Goal: Information Seeking & Learning: Learn about a topic

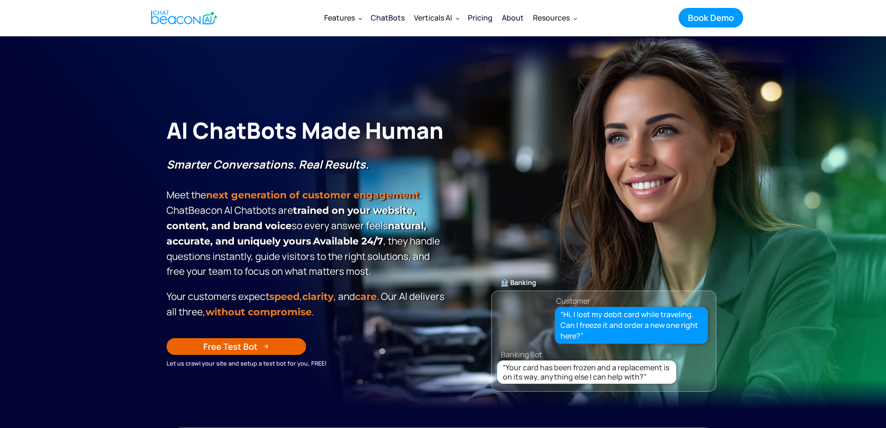
click at [483, 16] on div "Pricing" at bounding box center [480, 17] width 25 height 13
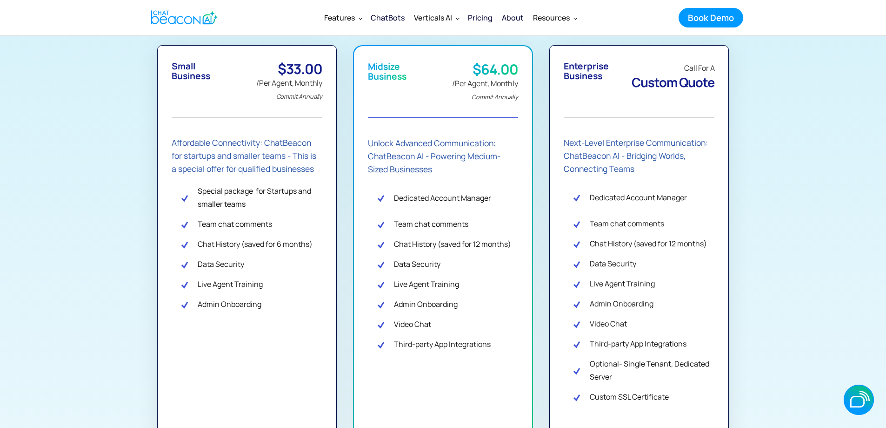
scroll to position [186, 0]
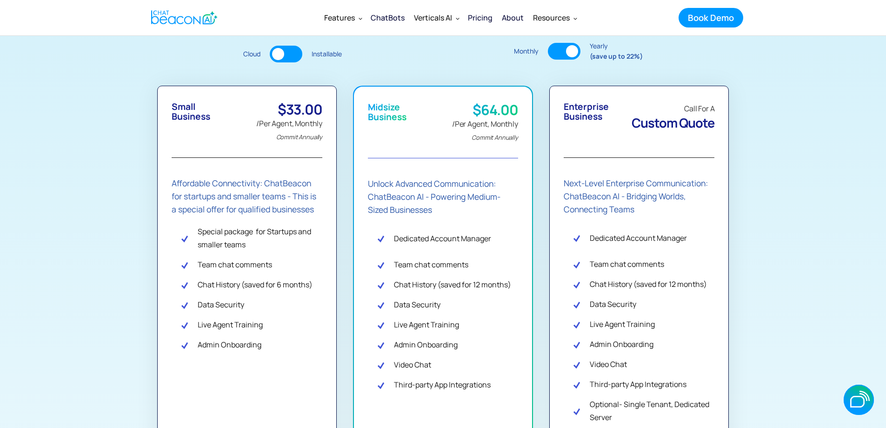
click at [556, 49] on div at bounding box center [564, 51] width 33 height 17
click at [282, 56] on div at bounding box center [278, 54] width 12 height 12
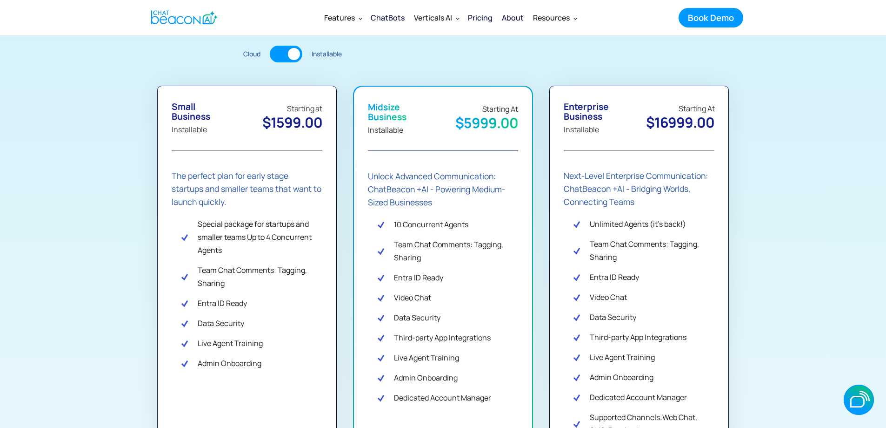
click at [282, 56] on div at bounding box center [286, 54] width 33 height 17
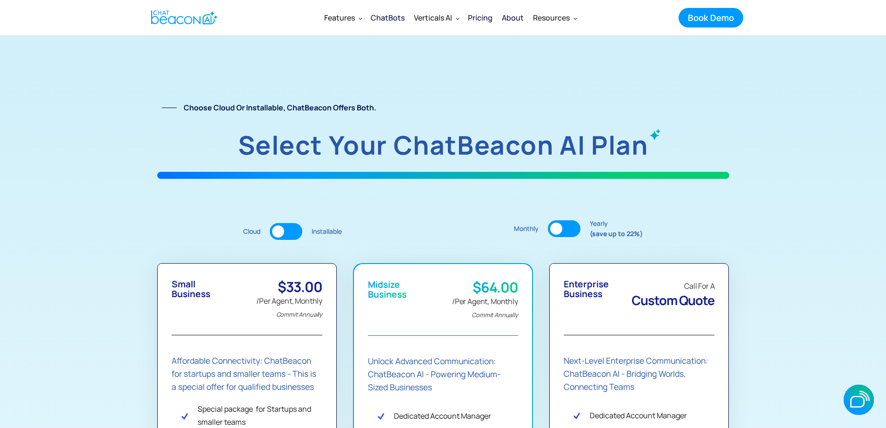
scroll to position [0, 0]
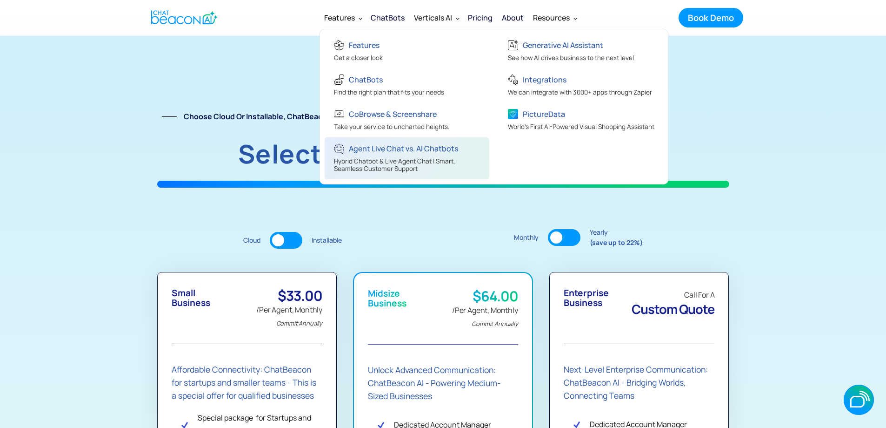
click at [359, 173] on div "Hybrid Chatbot & Live Agent Chat | Smart, Seamless Customer Support" at bounding box center [408, 165] width 148 height 17
